Goal: Information Seeking & Learning: Learn about a topic

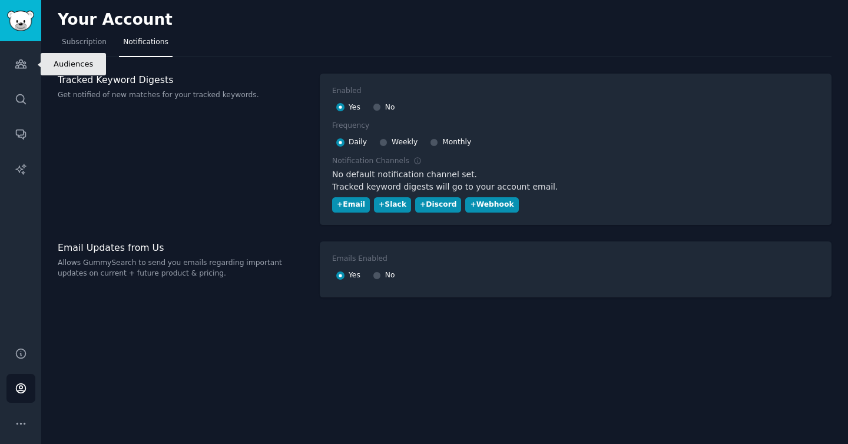
click at [12, 62] on link "Audiences" at bounding box center [20, 63] width 29 height 29
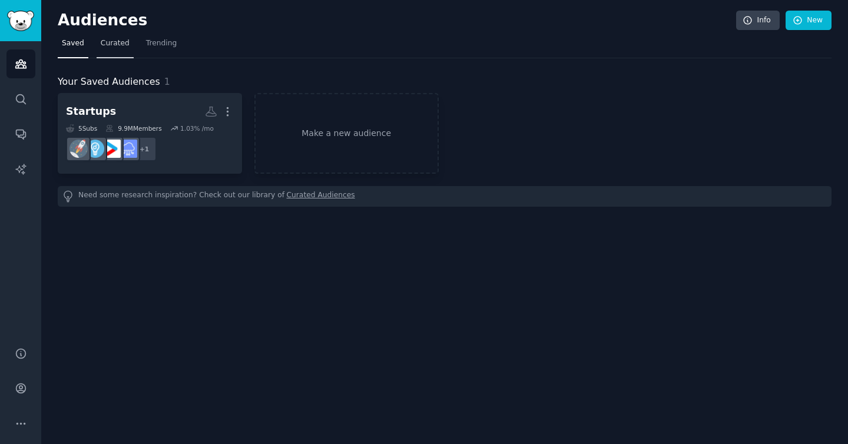
click at [107, 56] on link "Curated" at bounding box center [115, 46] width 37 height 24
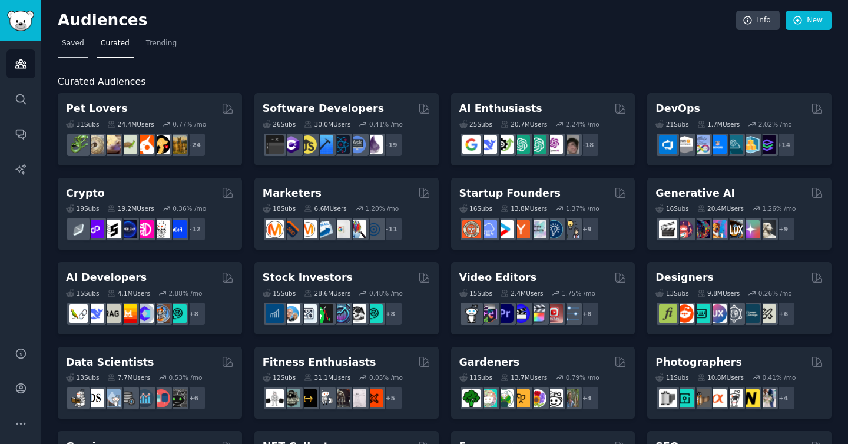
click at [70, 46] on span "Saved" at bounding box center [73, 43] width 22 height 11
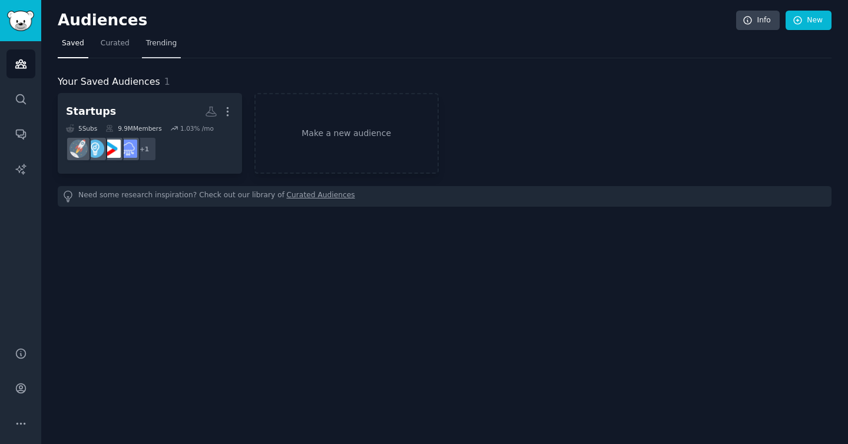
click at [164, 46] on span "Trending" at bounding box center [161, 43] width 31 height 11
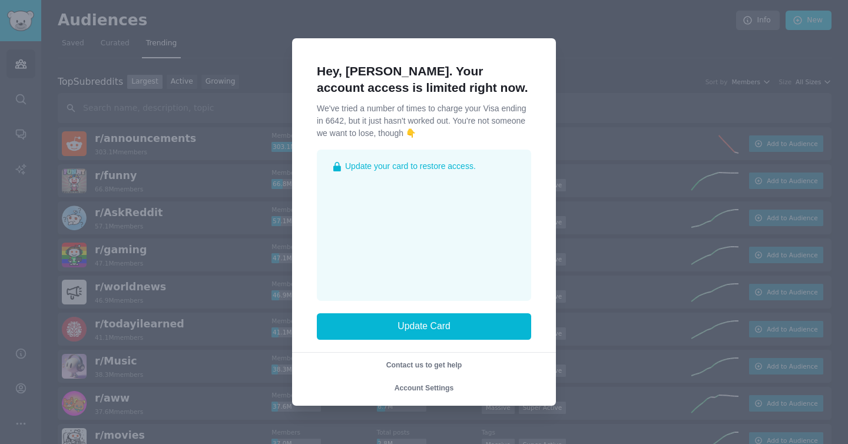
click at [180, 254] on div at bounding box center [424, 222] width 848 height 444
click at [591, 290] on div at bounding box center [424, 222] width 848 height 444
